Goal: Information Seeking & Learning: Find specific fact

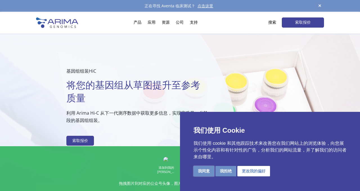
click at [207, 172] on font "我同意" at bounding box center [204, 171] width 12 height 5
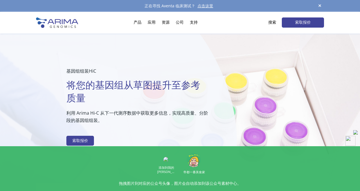
click at [273, 23] on font "搜索" at bounding box center [273, 22] width 8 height 5
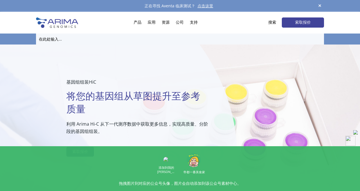
click at [73, 37] on input "text" at bounding box center [180, 39] width 288 height 11
type input "亚"
type input "肤色焦虑"
click input "搜索" at bounding box center [0, 0] width 0 height 0
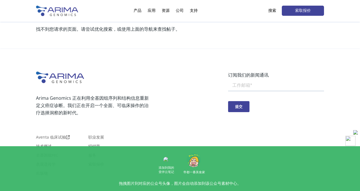
scroll to position [63, 0]
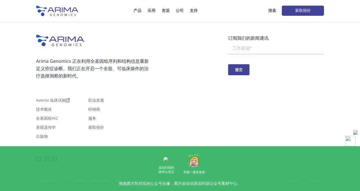
click at [276, 10] on font "搜索" at bounding box center [273, 10] width 8 height 5
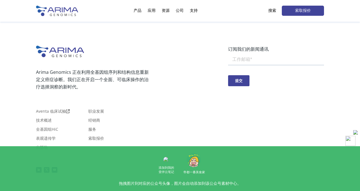
click at [50, 28] on div "Arima Genomics 正在利用全基因组序列和结构信息重新定义癌症诊断。我们正在开启一个全面、可临床操作的治疗选择洞察的新时代。 Aventa 临床试验…" at bounding box center [180, 112] width 360 height 179
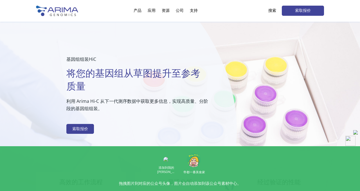
click at [270, 10] on font "搜索" at bounding box center [273, 10] width 8 height 5
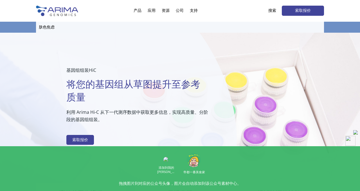
click at [97, 30] on input "肤色焦虑" at bounding box center [180, 27] width 288 height 11
drag, startPoint x: 86, startPoint y: 26, endPoint x: 40, endPoint y: 26, distance: 45.3
click at [39, 26] on input "肤色焦虑" at bounding box center [180, 27] width 288 height 11
paste input "ScienceDirect"
drag, startPoint x: 69, startPoint y: 28, endPoint x: 39, endPoint y: 28, distance: 29.3
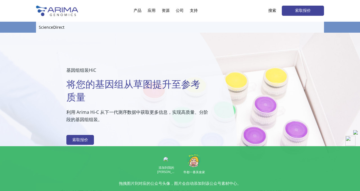
click at [39, 28] on input "ScienceDirect" at bounding box center [180, 27] width 288 height 11
paste input "皮肤科国际杂志"
type input "皮肤科国际杂志"
click input "搜索" at bounding box center [0, 0] width 0 height 0
